Goal: Task Accomplishment & Management: Use online tool/utility

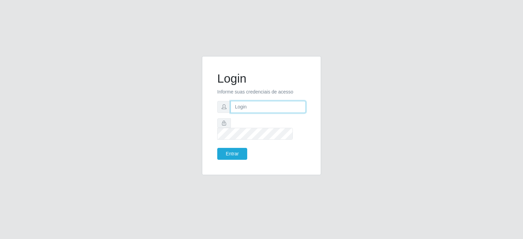
click at [238, 110] on input "text" at bounding box center [268, 107] width 75 height 12
type input "[EMAIL_ADDRESS][PERSON_NAME][DOMAIN_NAME]"
click at [217, 148] on button "Entrar" at bounding box center [232, 154] width 30 height 12
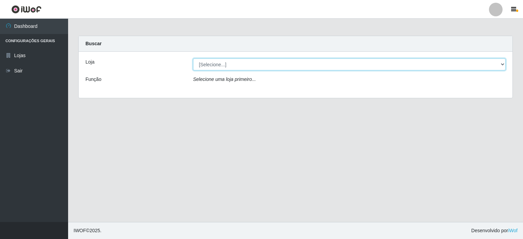
click at [503, 66] on select "[Selecione...] Corte Fácil - Unidade Planalto" at bounding box center [349, 65] width 313 height 12
select select "202"
click at [193, 59] on select "[Selecione...] Corte Fácil - Unidade Planalto" at bounding box center [349, 65] width 313 height 12
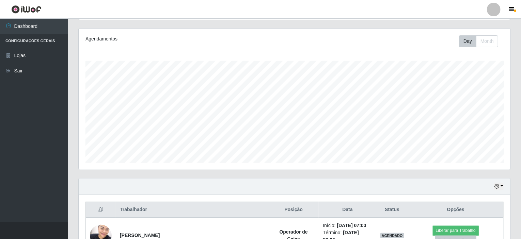
scroll to position [170, 0]
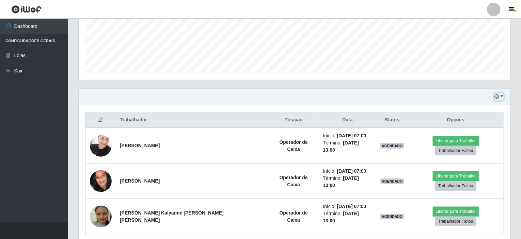
click at [502, 97] on button "button" at bounding box center [499, 97] width 10 height 8
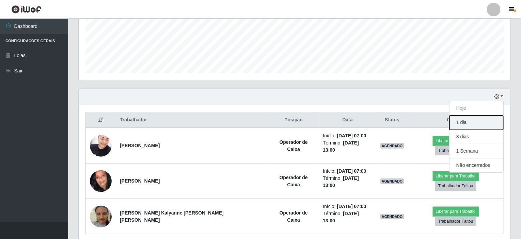
click at [473, 125] on button "1 dia" at bounding box center [477, 123] width 54 height 14
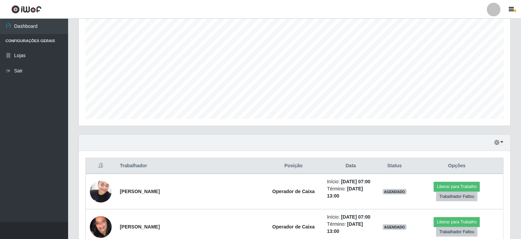
scroll to position [68, 0]
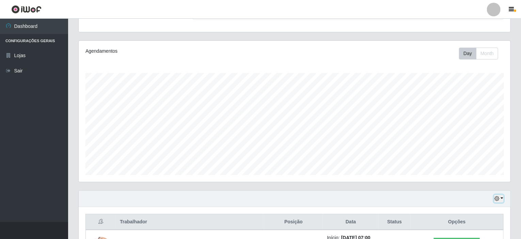
click at [502, 199] on button "button" at bounding box center [499, 199] width 10 height 8
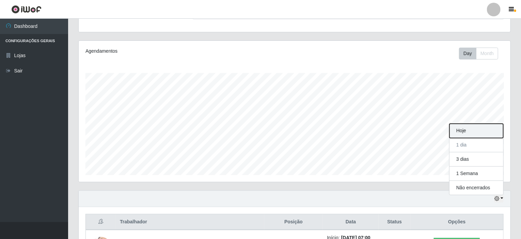
click at [470, 127] on button "Hoje" at bounding box center [477, 131] width 54 height 14
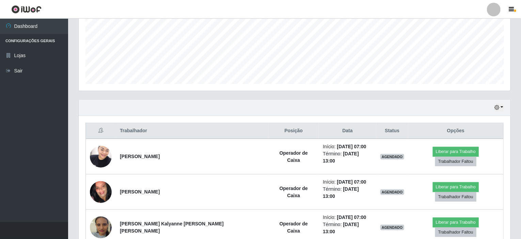
scroll to position [181, 0]
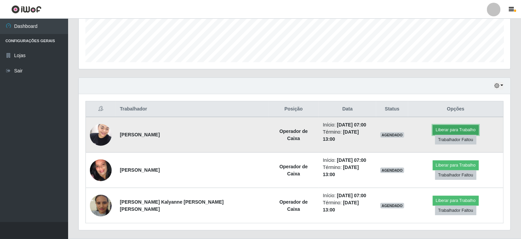
click at [433, 133] on button "Liberar para Trabalho" at bounding box center [456, 130] width 46 height 10
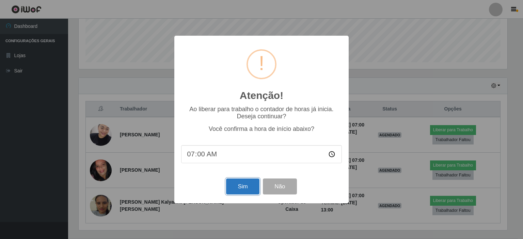
click at [238, 195] on button "Sim" at bounding box center [242, 187] width 33 height 16
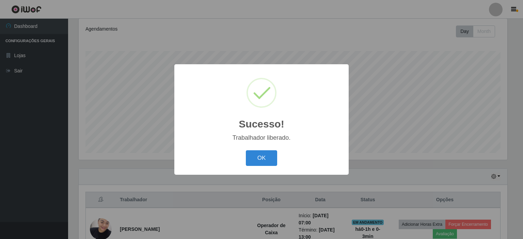
click at [251, 161] on button "OK" at bounding box center [262, 159] width 32 height 16
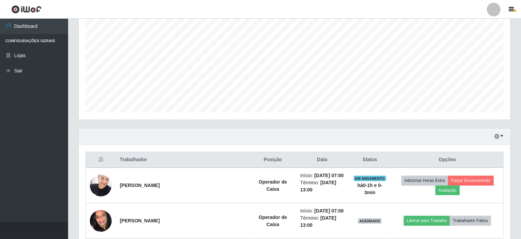
scroll to position [181, 0]
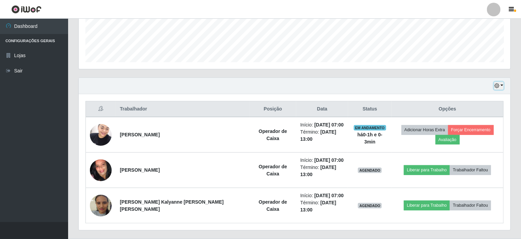
click at [501, 85] on button "button" at bounding box center [499, 86] width 10 height 8
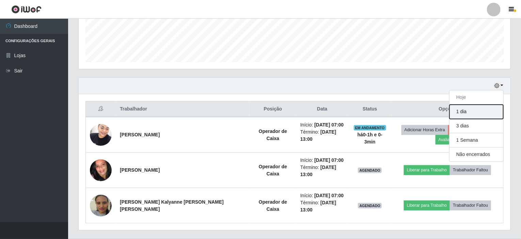
click at [462, 113] on button "1 dia" at bounding box center [477, 112] width 54 height 14
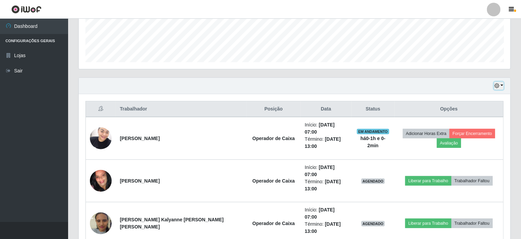
click at [503, 84] on button "button" at bounding box center [499, 86] width 10 height 8
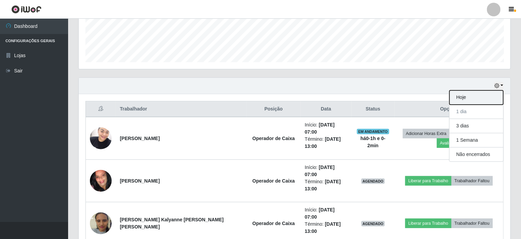
click at [463, 95] on button "Hoje" at bounding box center [477, 98] width 54 height 14
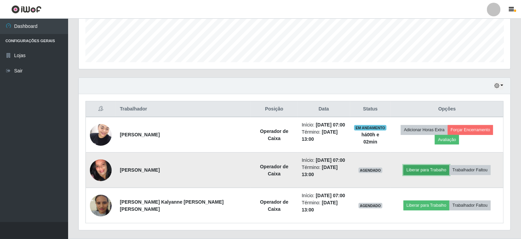
click at [410, 166] on button "Liberar para Trabalho" at bounding box center [427, 171] width 46 height 10
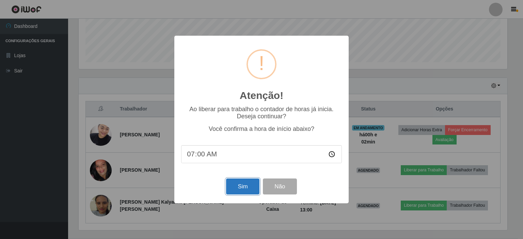
click at [244, 189] on button "Sim" at bounding box center [242, 187] width 33 height 16
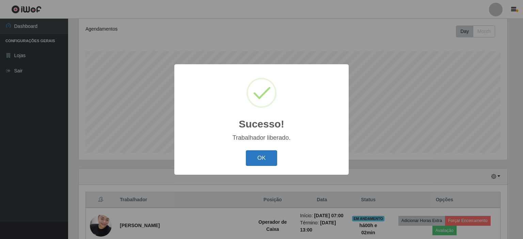
click at [250, 159] on button "OK" at bounding box center [262, 159] width 32 height 16
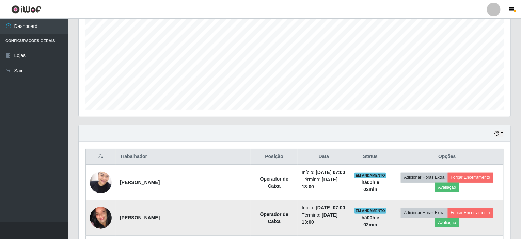
scroll to position [181, 0]
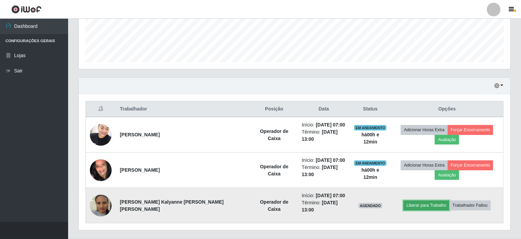
click at [421, 201] on button "Liberar para Trabalho" at bounding box center [427, 206] width 46 height 10
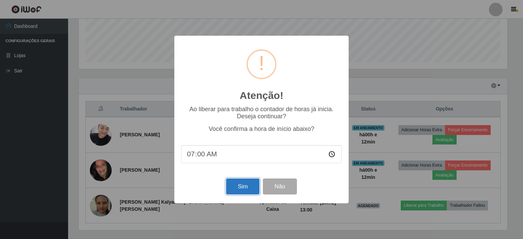
click at [245, 189] on button "Sim" at bounding box center [242, 187] width 33 height 16
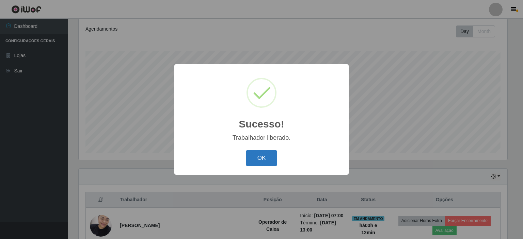
click at [263, 159] on button "OK" at bounding box center [262, 159] width 32 height 16
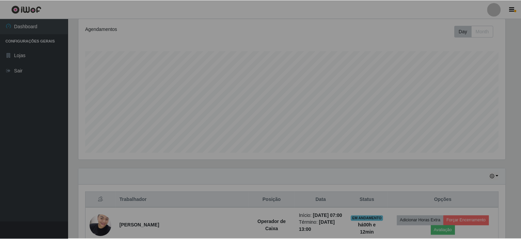
scroll to position [141, 432]
